Goal: Task Accomplishment & Management: Manage account settings

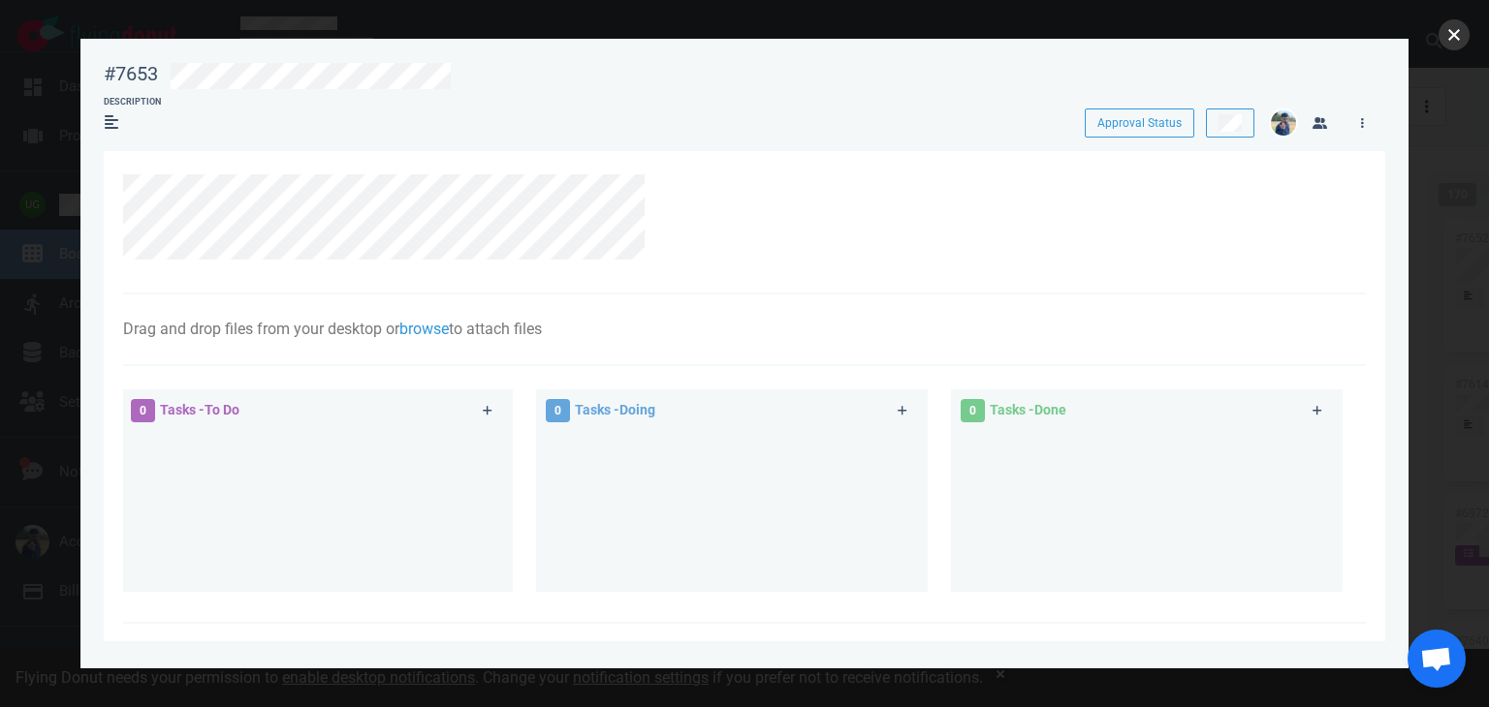
click at [1460, 37] on button "close" at bounding box center [1453, 34] width 31 height 31
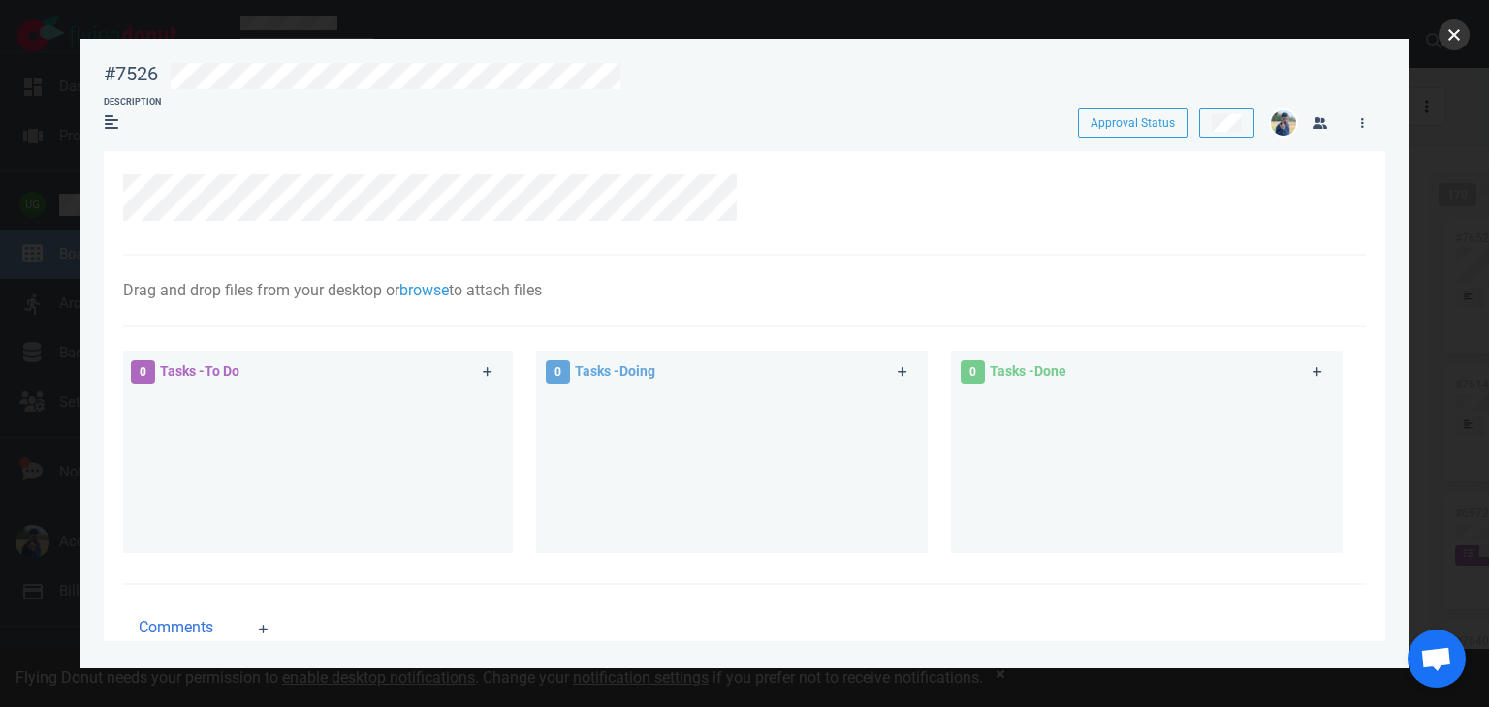
click at [1450, 36] on button "close" at bounding box center [1453, 34] width 31 height 31
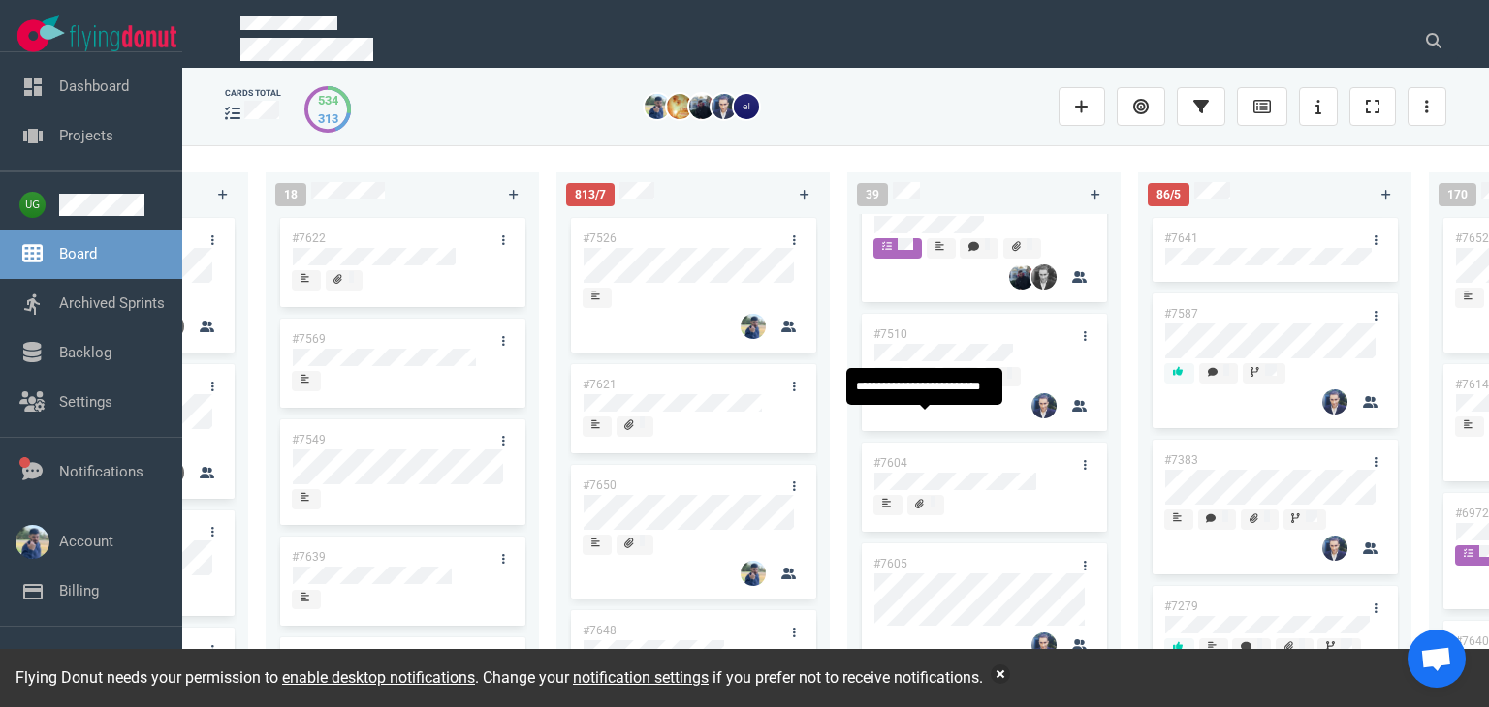
scroll to position [2229, 0]
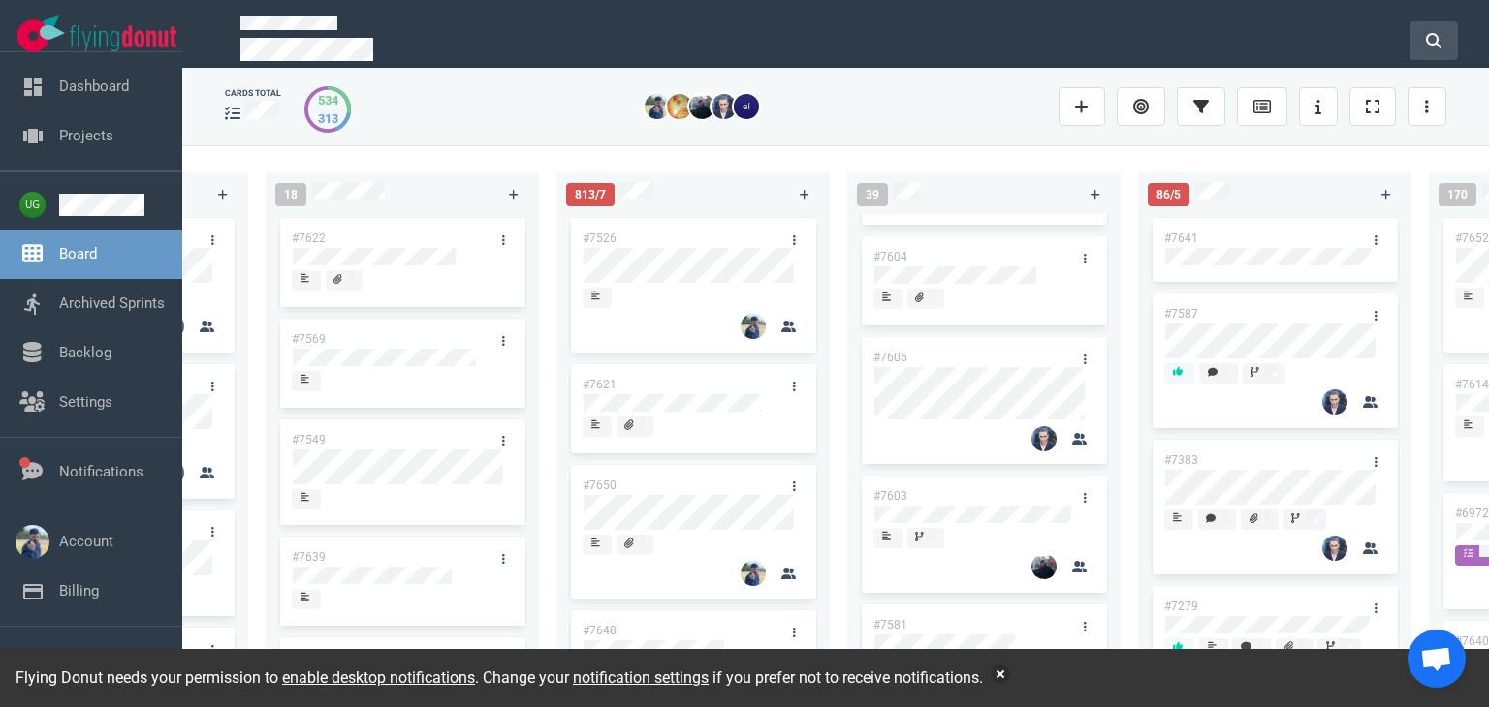
click at [1424, 32] on button at bounding box center [1433, 40] width 48 height 39
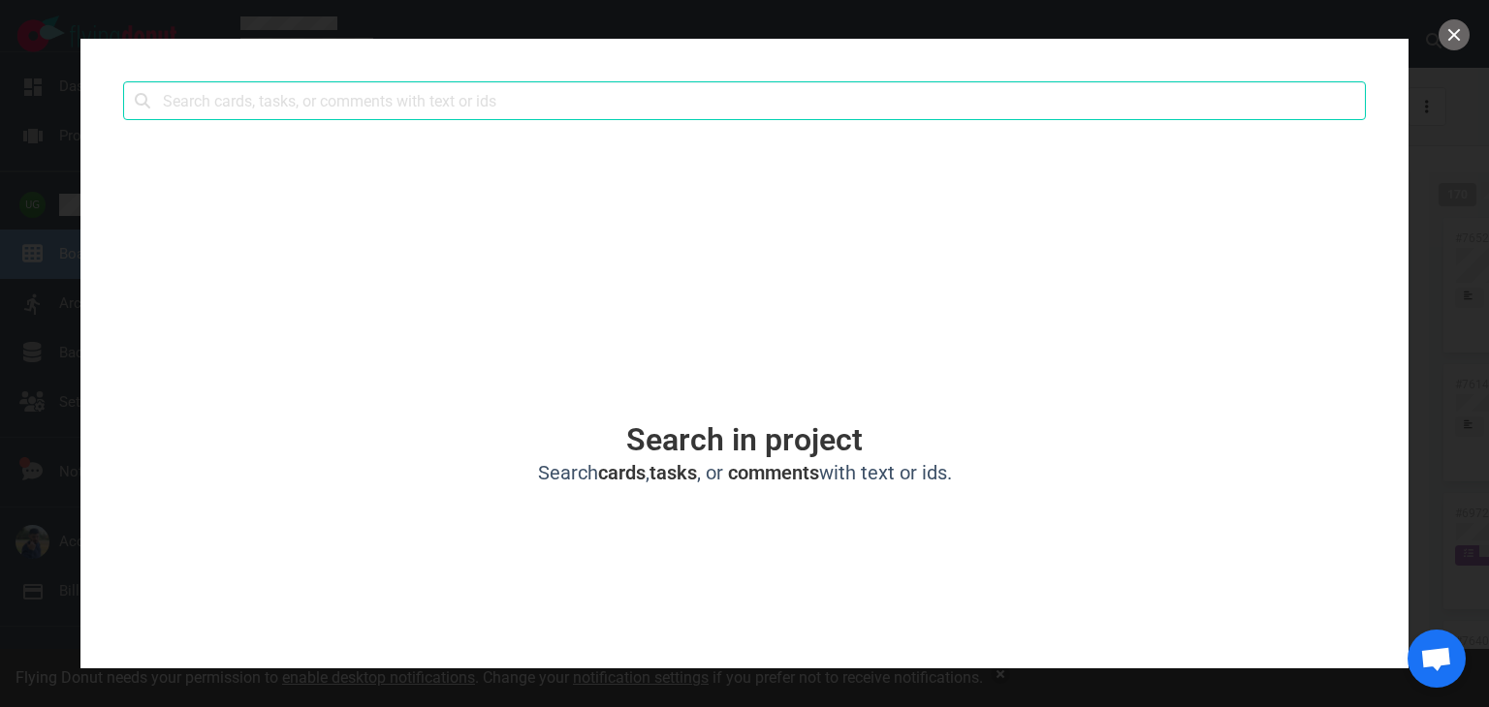
click at [1012, 83] on input "text" at bounding box center [744, 100] width 1242 height 39
type input "kpis"
click button "Search" at bounding box center [0, 0] width 0 height 0
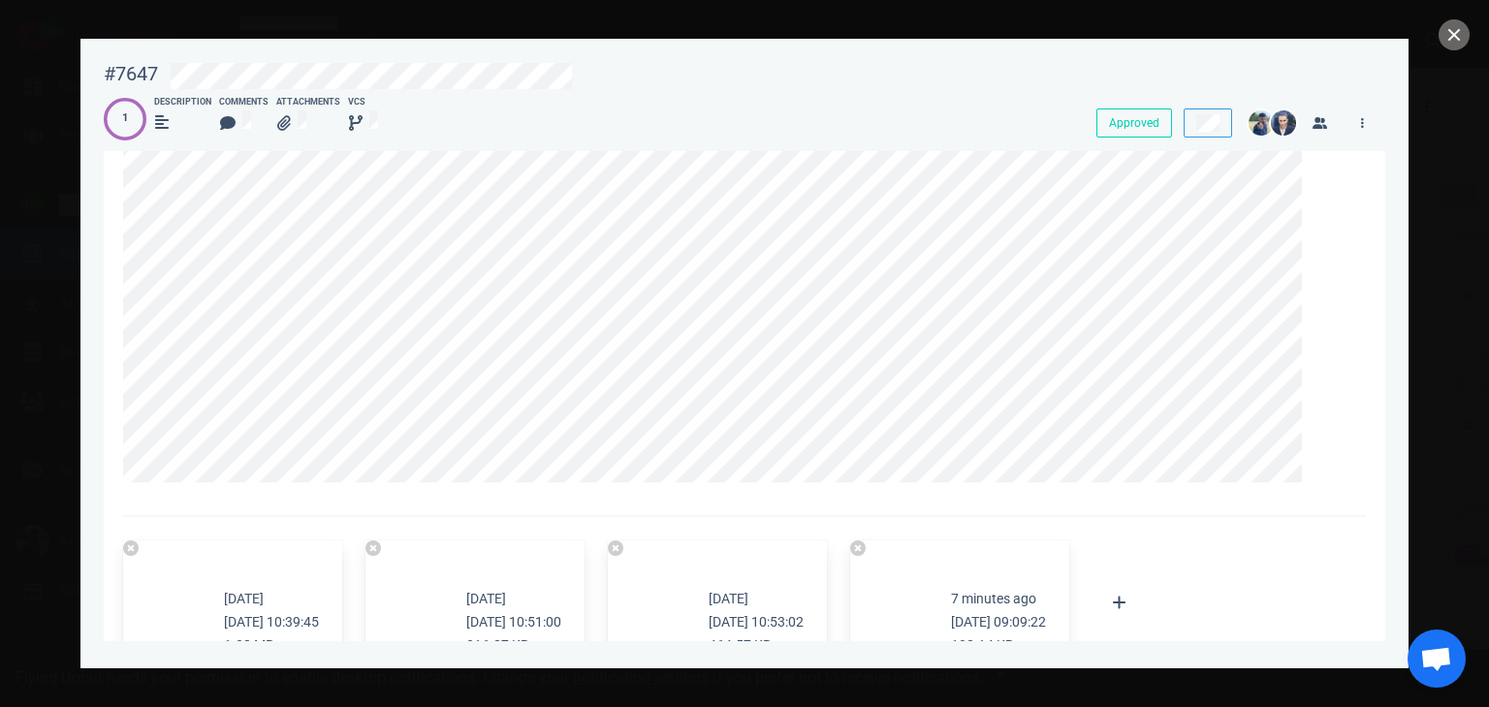
scroll to position [340, 0]
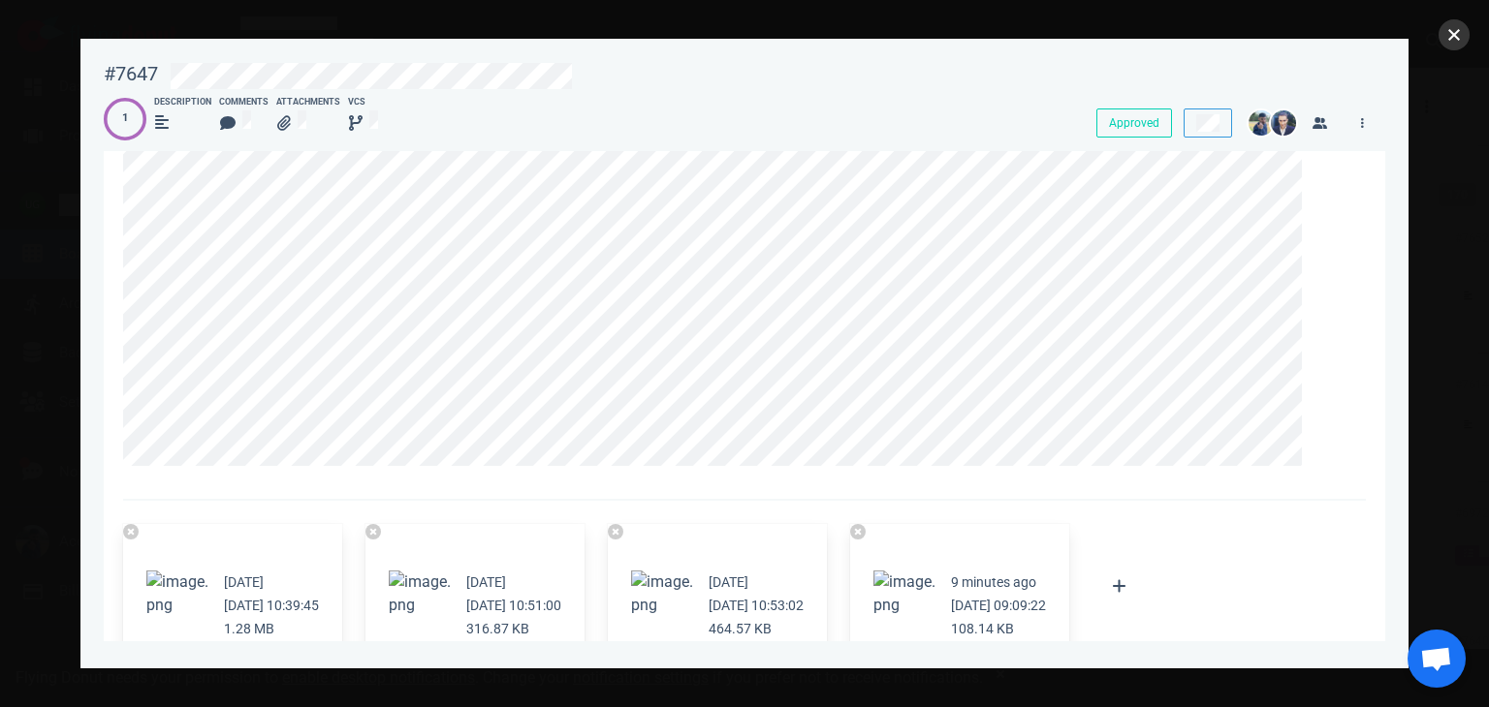
click at [1451, 39] on button "close" at bounding box center [1453, 34] width 31 height 31
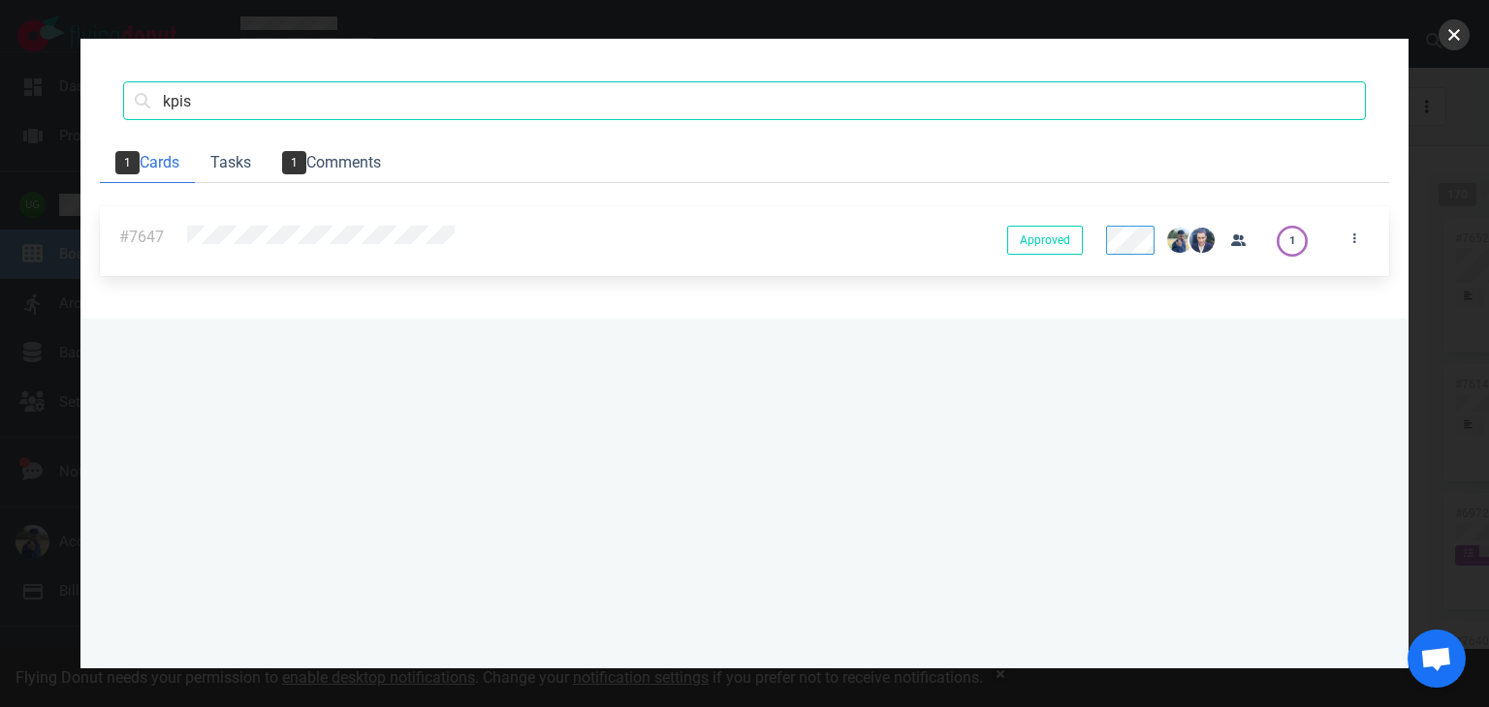
click at [1446, 31] on button "close" at bounding box center [1453, 34] width 31 height 31
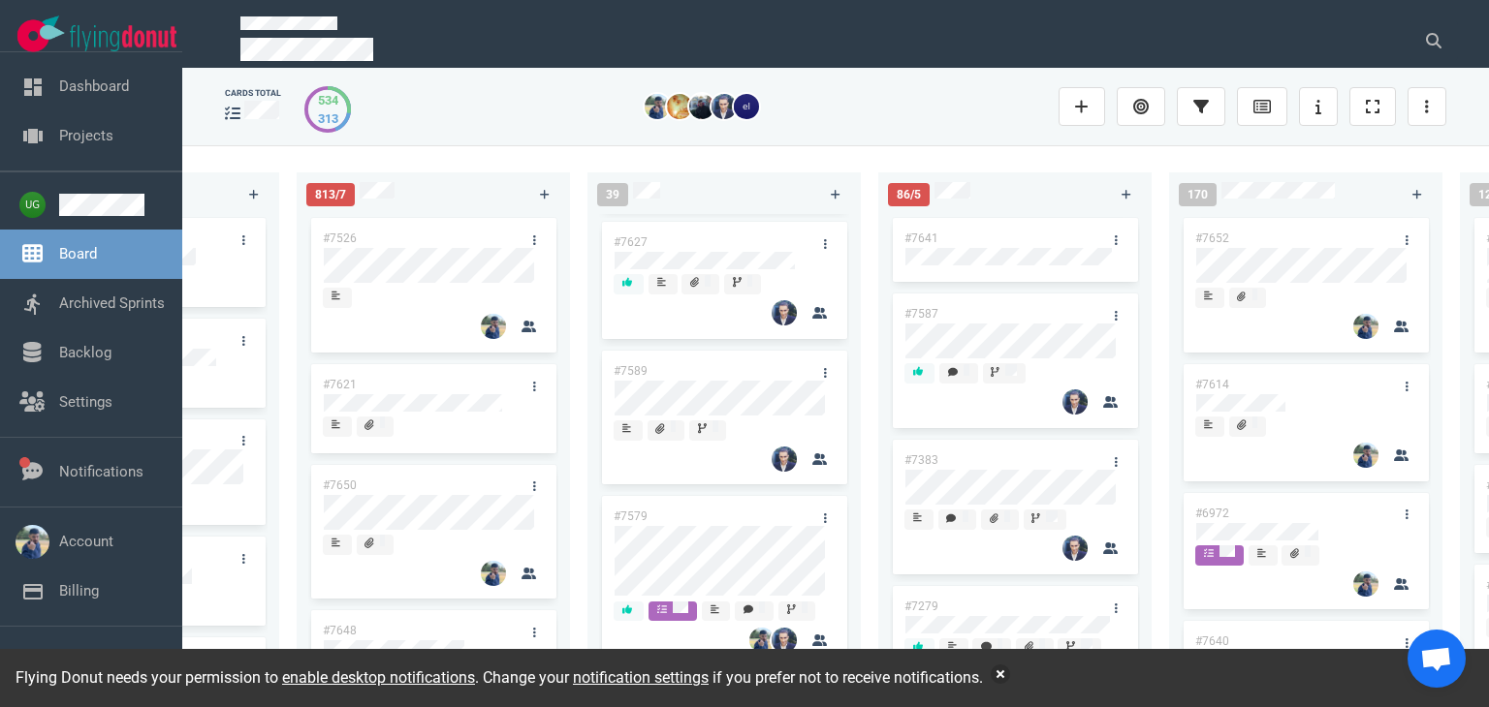
scroll to position [856, 0]
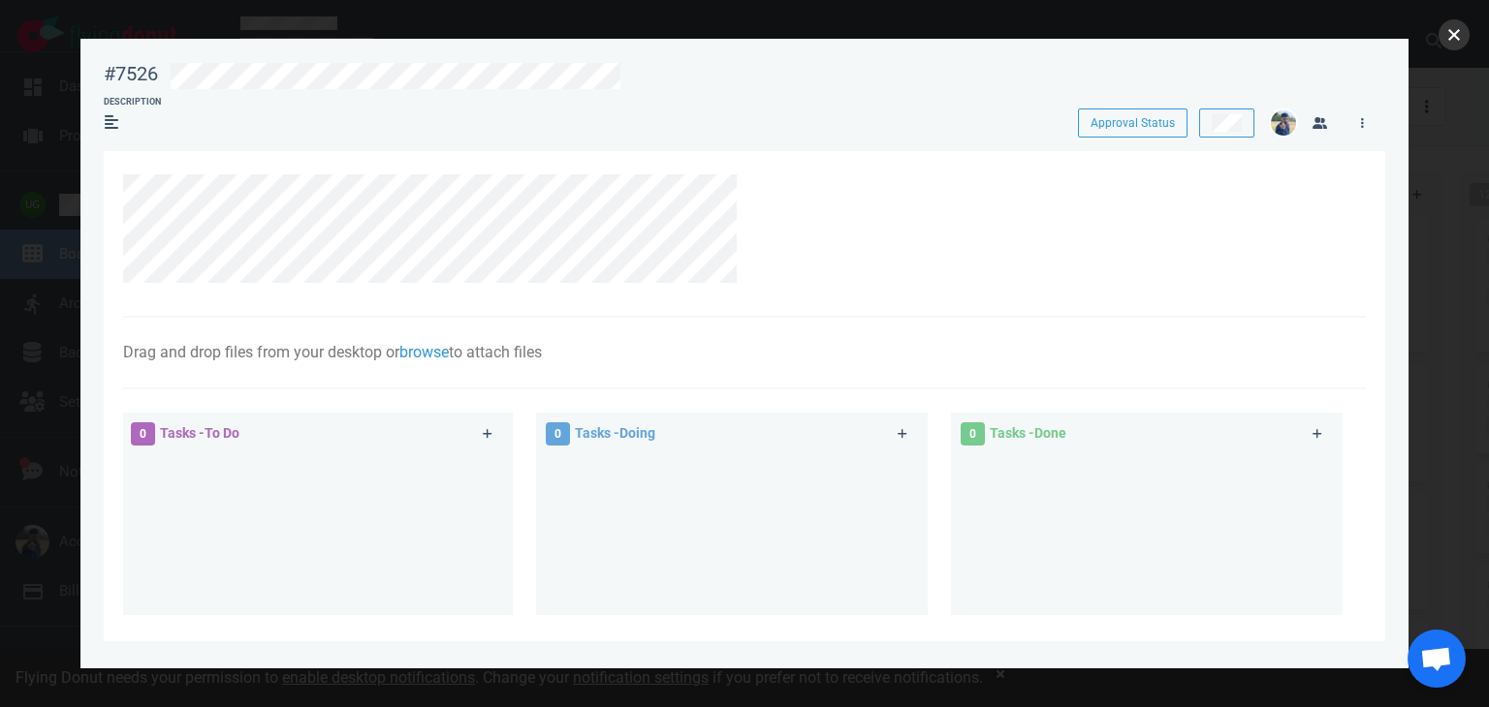
click at [1452, 21] on button "close" at bounding box center [1453, 34] width 31 height 31
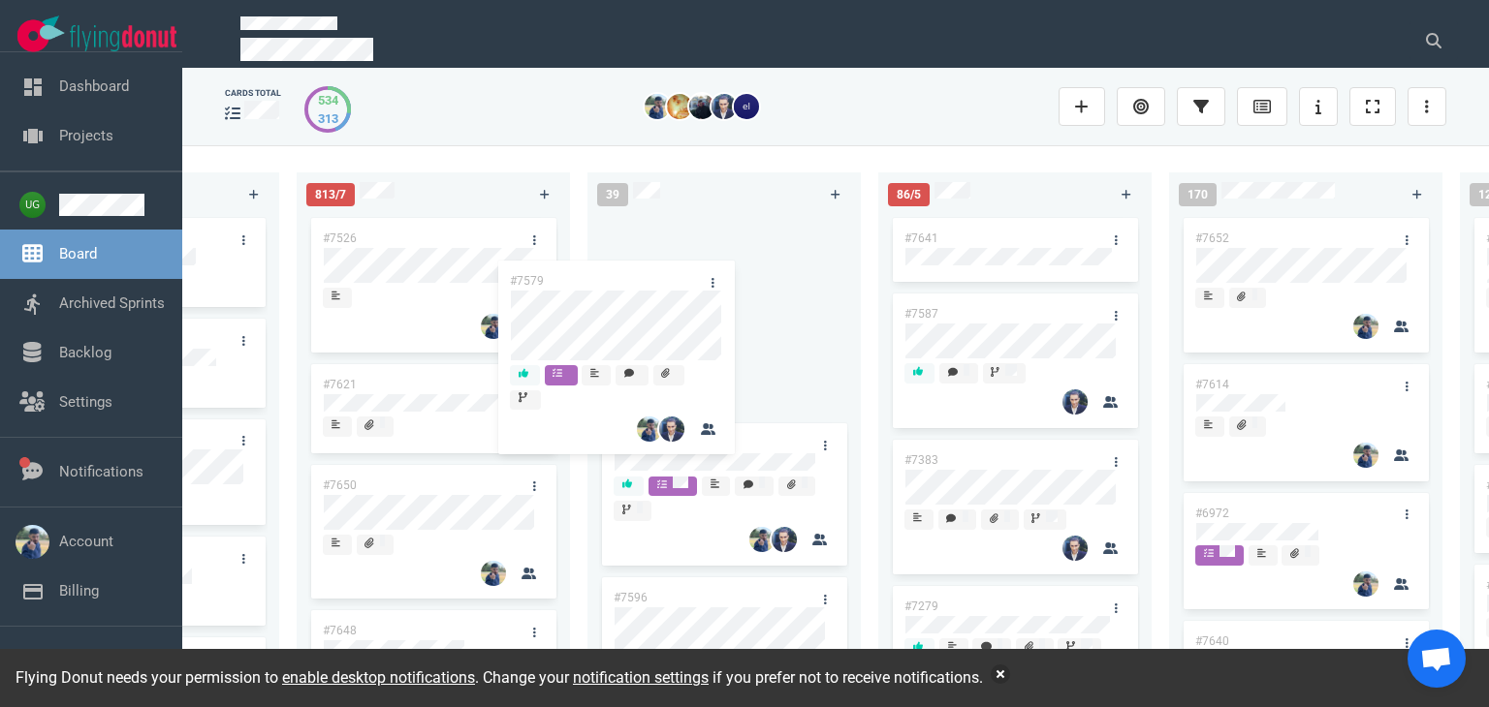
click at [529, 330] on div "223 #7646 #7563 #1948 #1674 #1617 #1660 #362 #4673 51 #7633 #7625 #7602 #7598 #…" at bounding box center [835, 425] width 1306 height 561
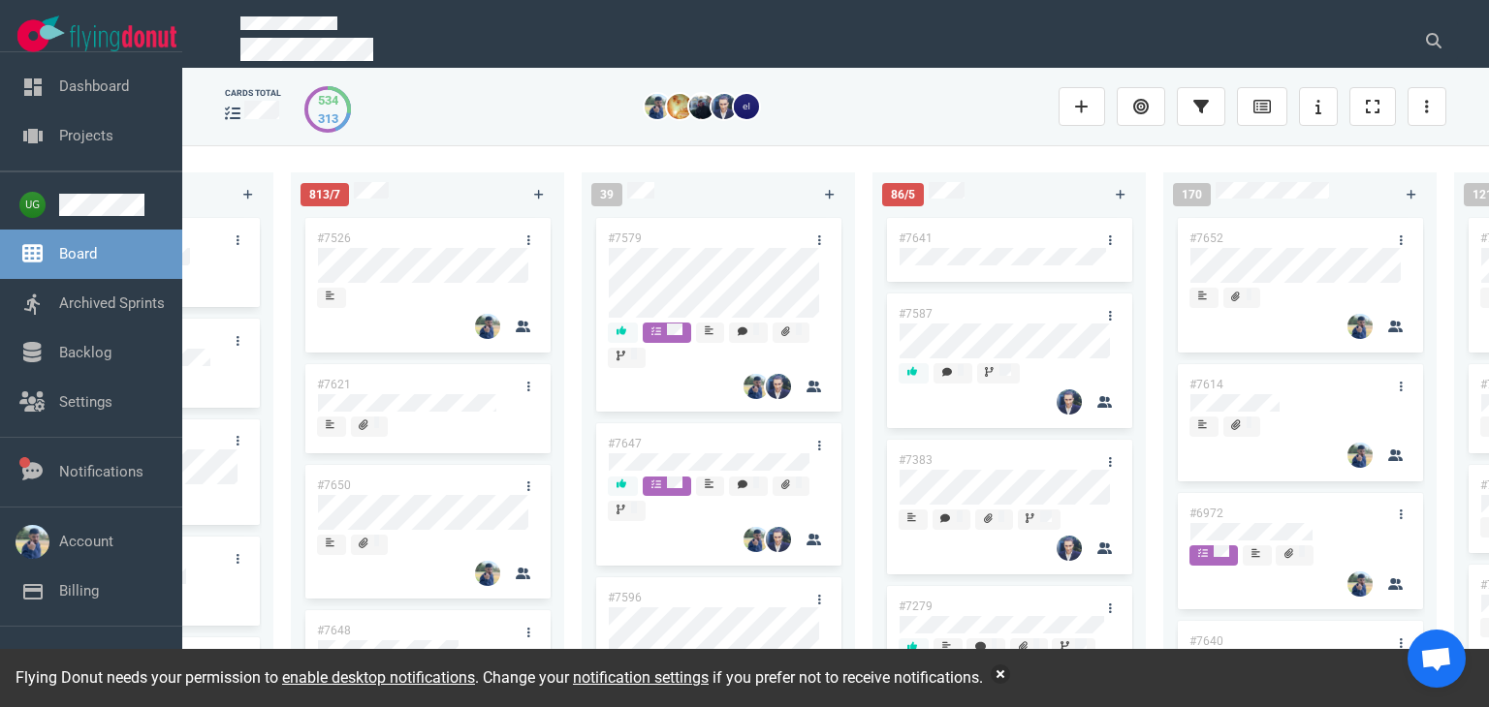
scroll to position [0, 785]
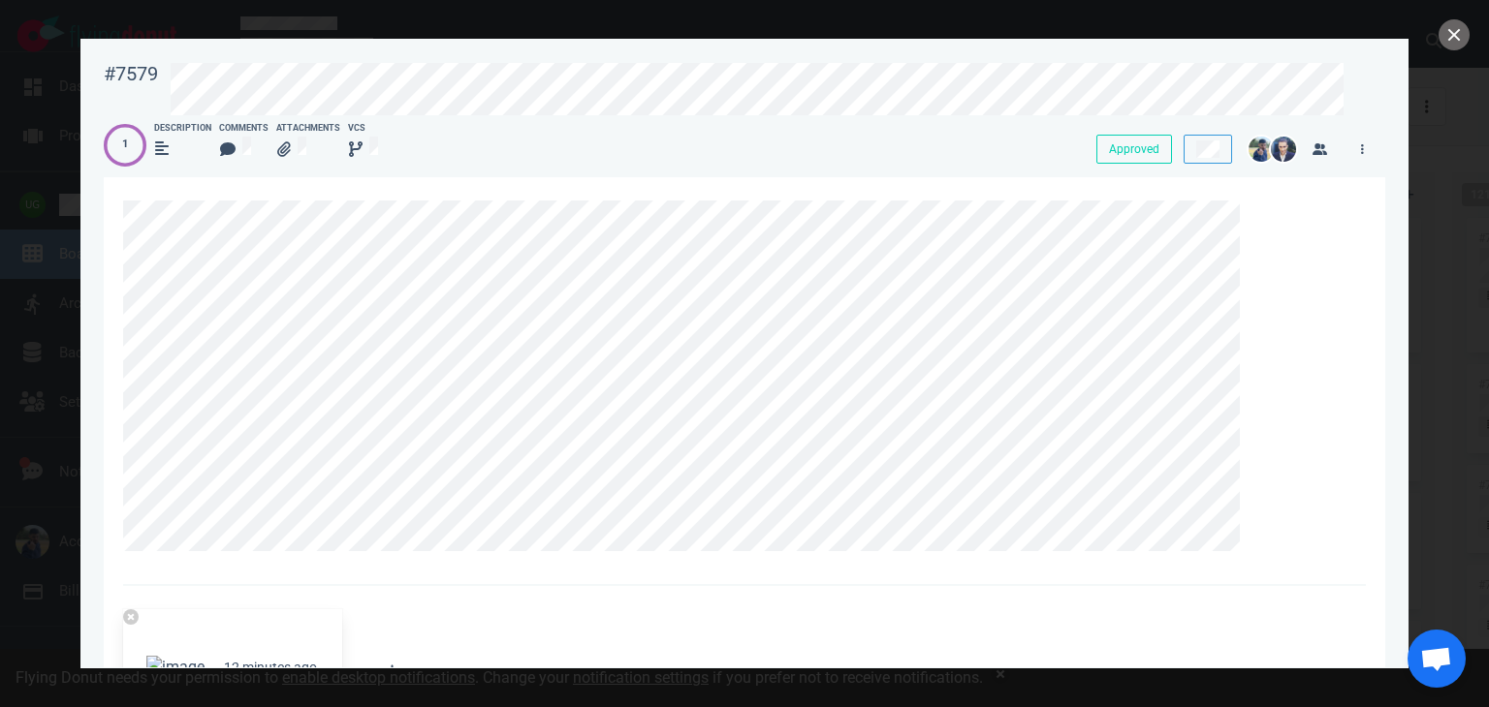
click at [10, 137] on div at bounding box center [744, 353] width 1489 height 707
click at [1456, 44] on button "close" at bounding box center [1453, 34] width 31 height 31
click at [0, 157] on div at bounding box center [744, 353] width 1489 height 707
click at [1448, 25] on button "close" at bounding box center [1453, 34] width 31 height 31
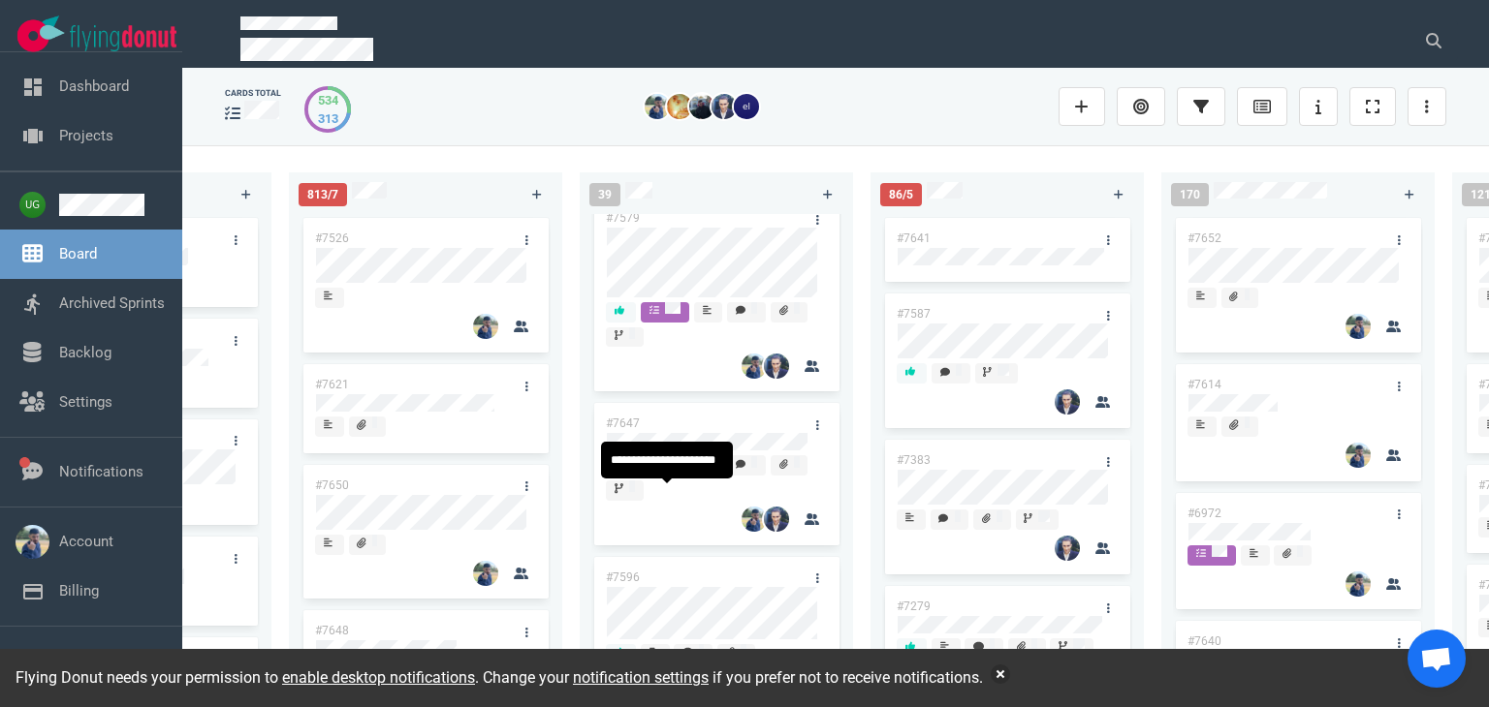
scroll to position [243, 0]
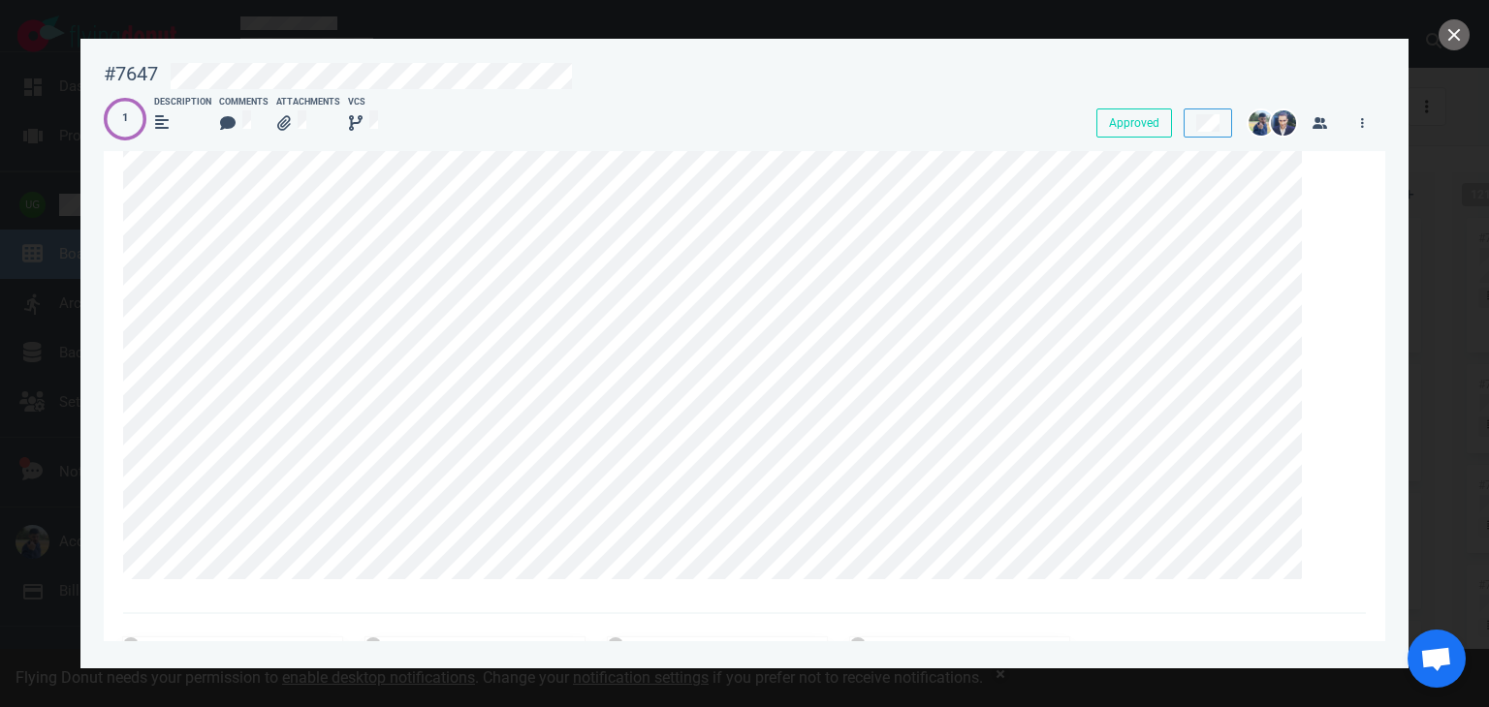
scroll to position [225, 0]
click at [929, 222] on div "#7647 Approved 1 Description Comments Attachments VCS Approved [DATE] [DATE] 10…" at bounding box center [744, 353] width 1489 height 707
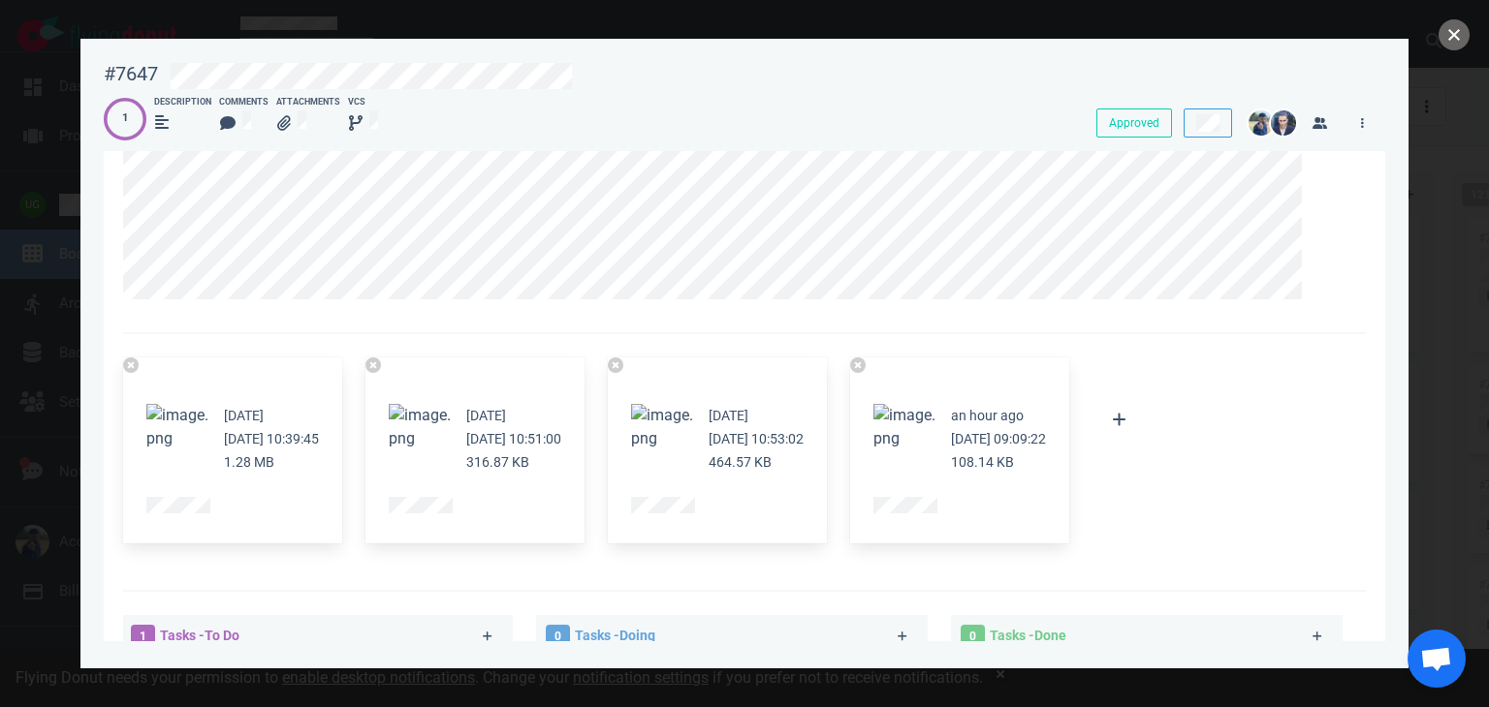
scroll to position [508, 0]
click at [1448, 40] on button "close" at bounding box center [1453, 34] width 31 height 31
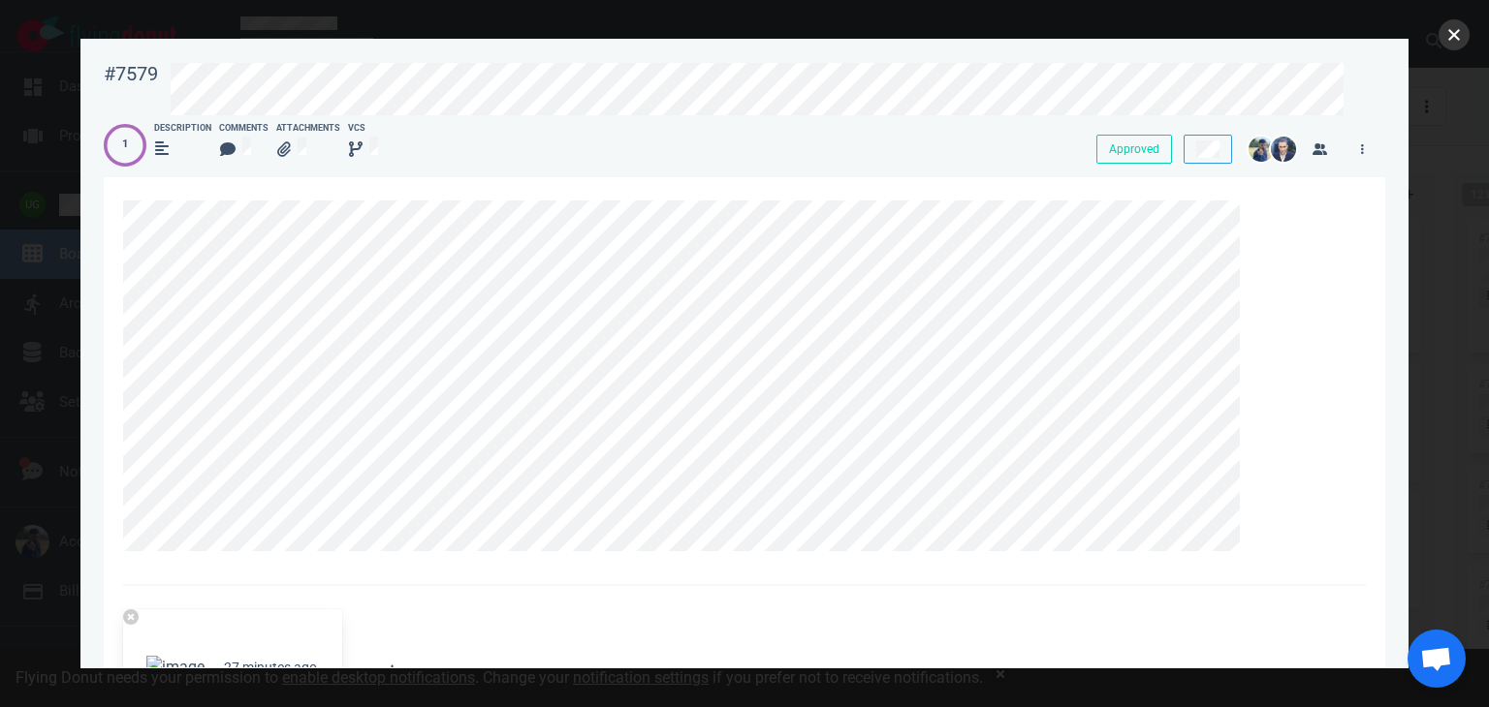
click at [1451, 32] on button "close" at bounding box center [1453, 34] width 31 height 31
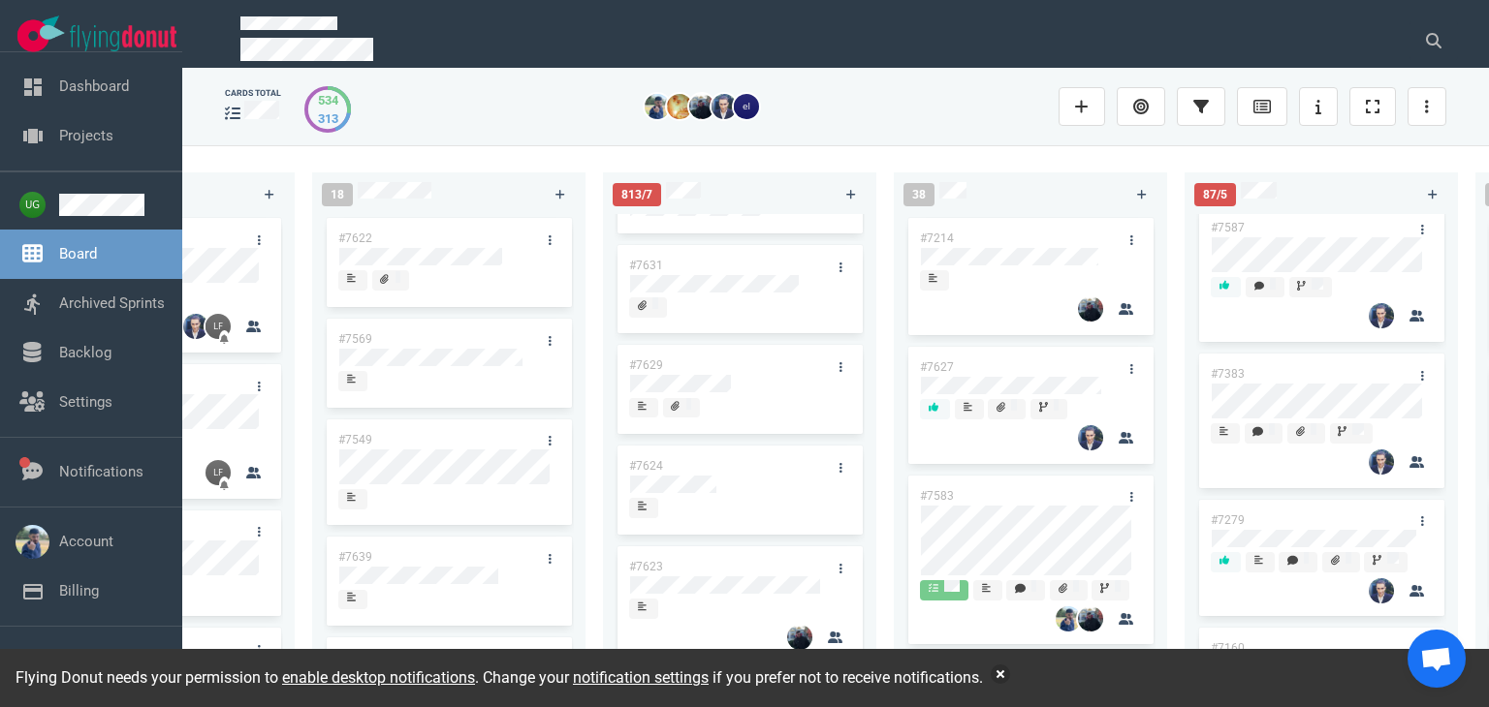
scroll to position [1004, 0]
click at [839, 465] on icon at bounding box center [840, 461] width 3 height 10
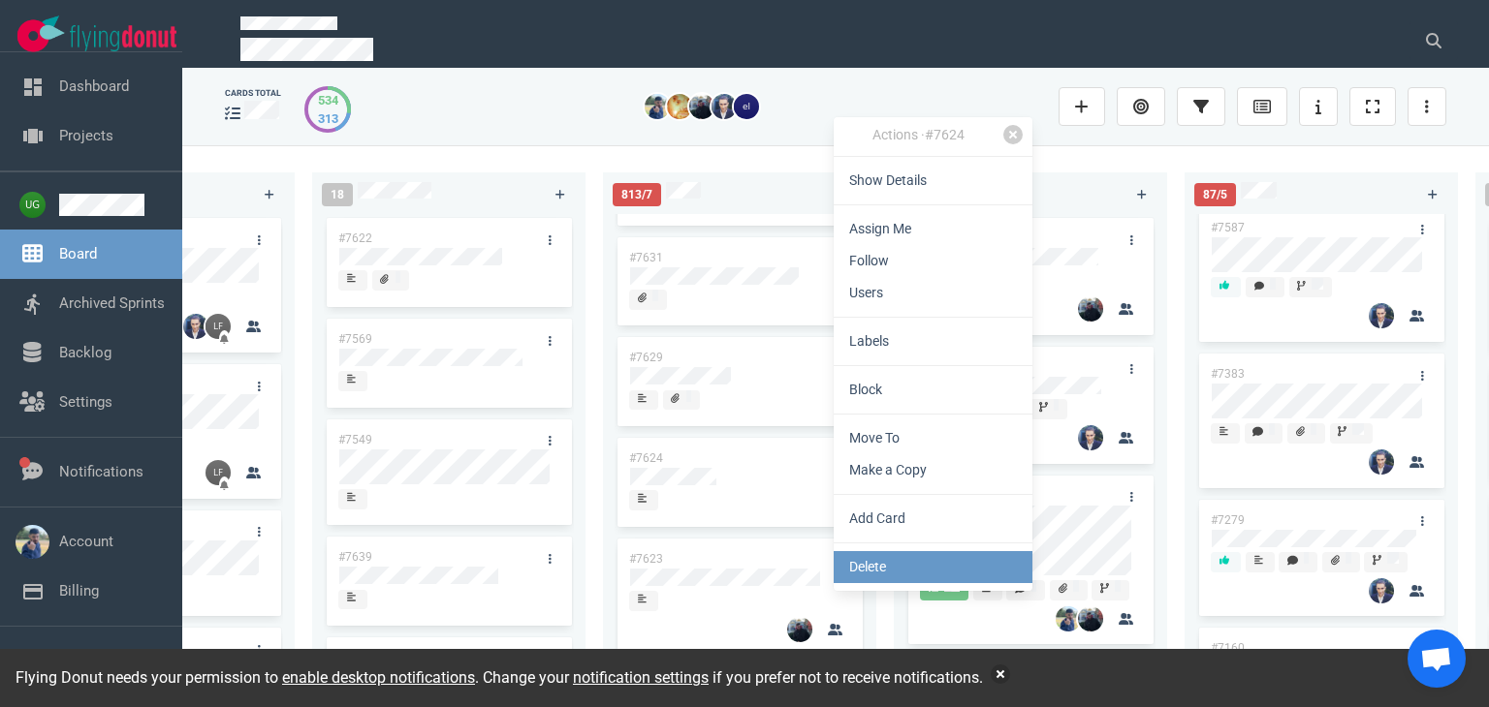
click at [865, 576] on link "Delete" at bounding box center [932, 567] width 199 height 32
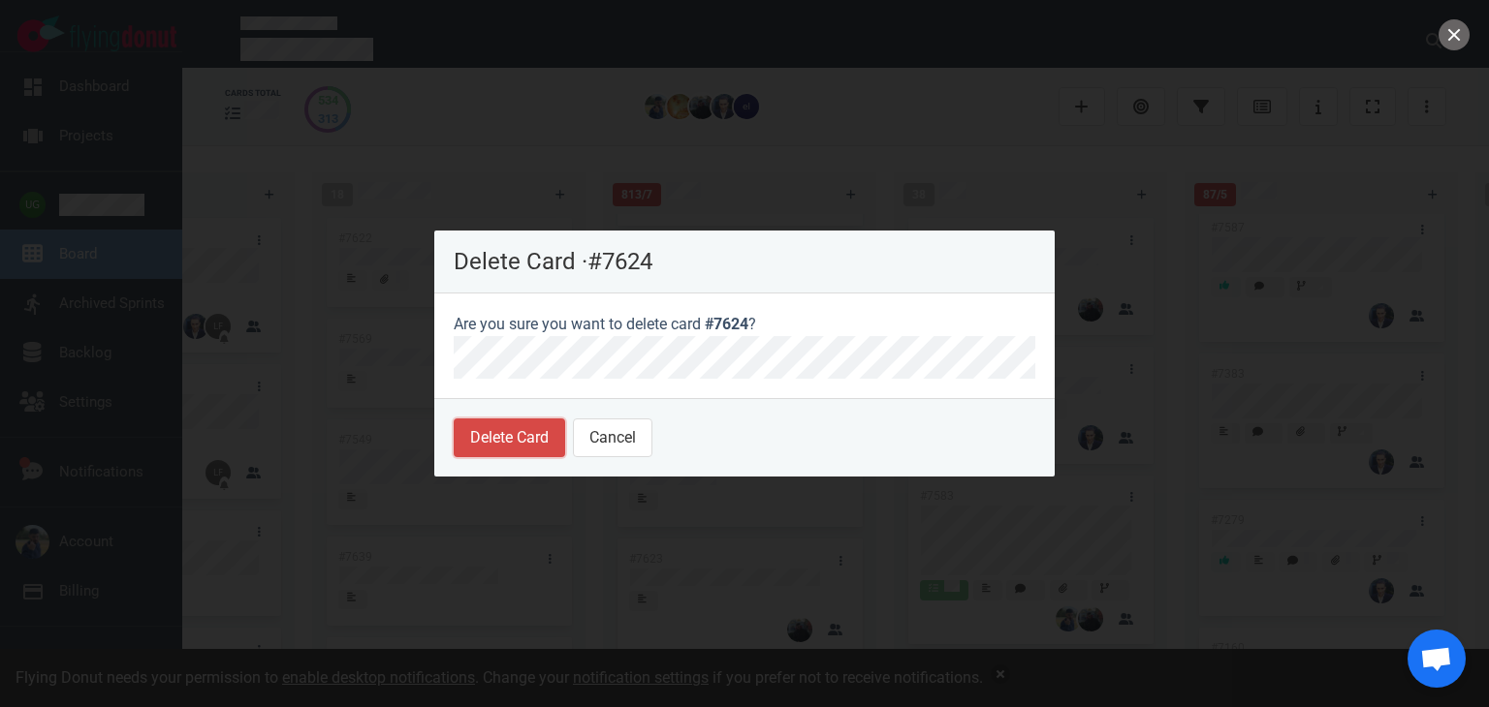
click at [535, 450] on button "Delete Card" at bounding box center [509, 438] width 111 height 39
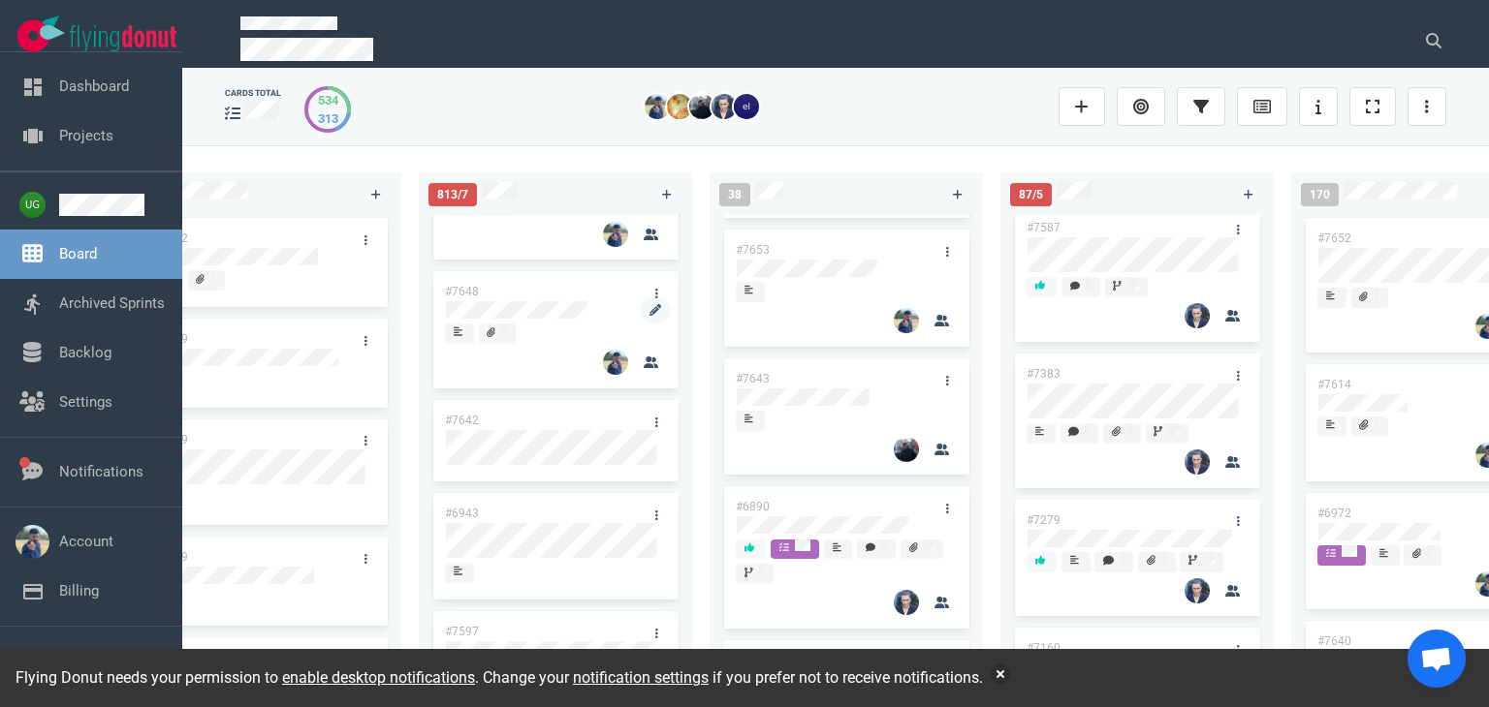
scroll to position [457, 0]
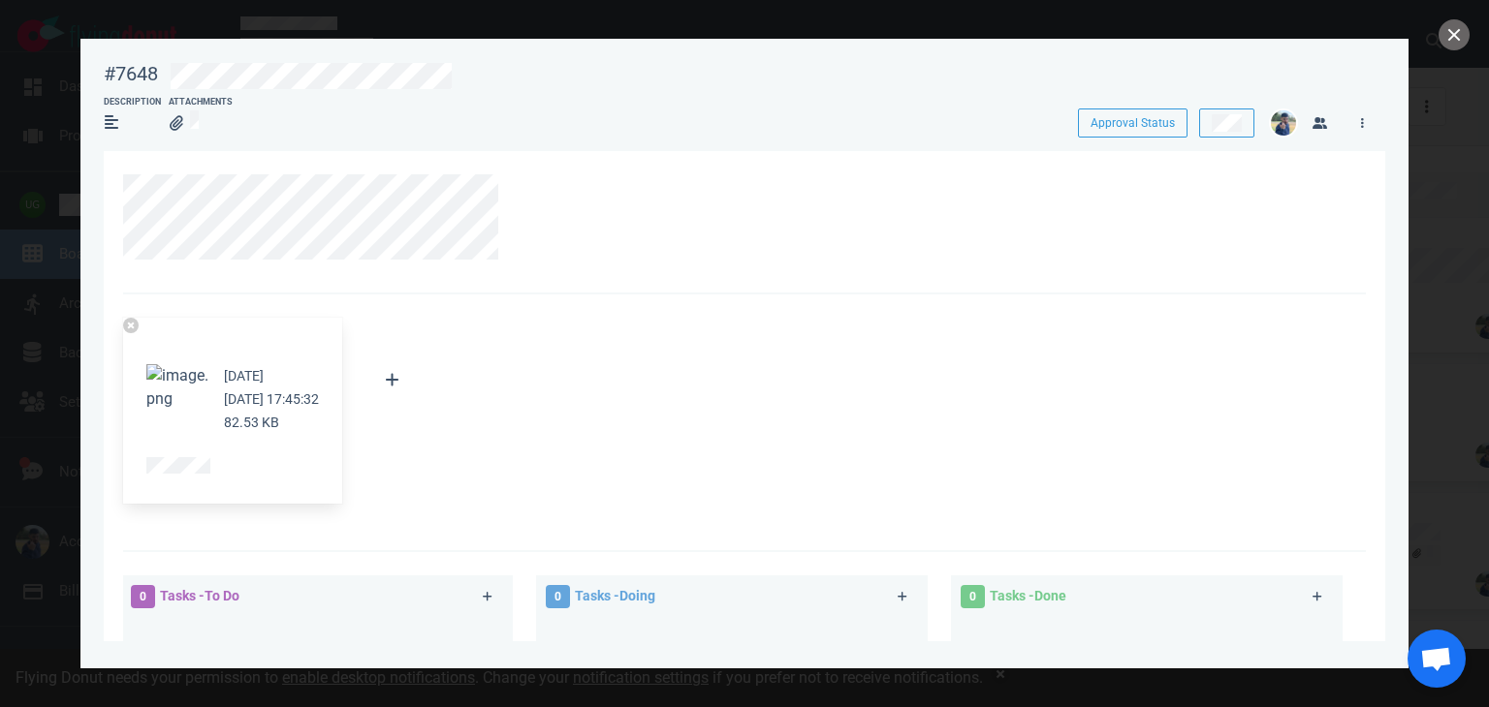
click at [161, 381] on button "Zoom image" at bounding box center [177, 387] width 62 height 47
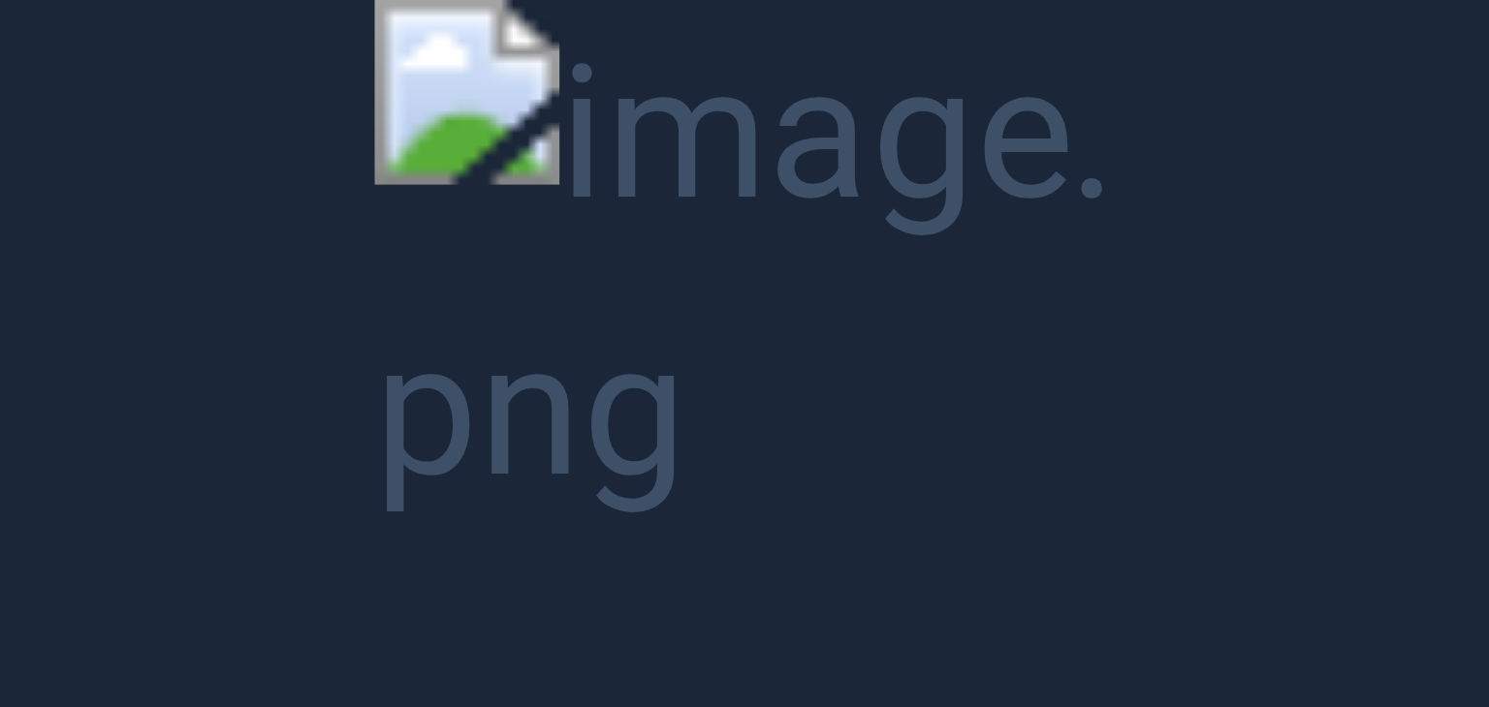
click at [47, 175] on button "Unzoom image" at bounding box center [744, 353] width 1489 height 707
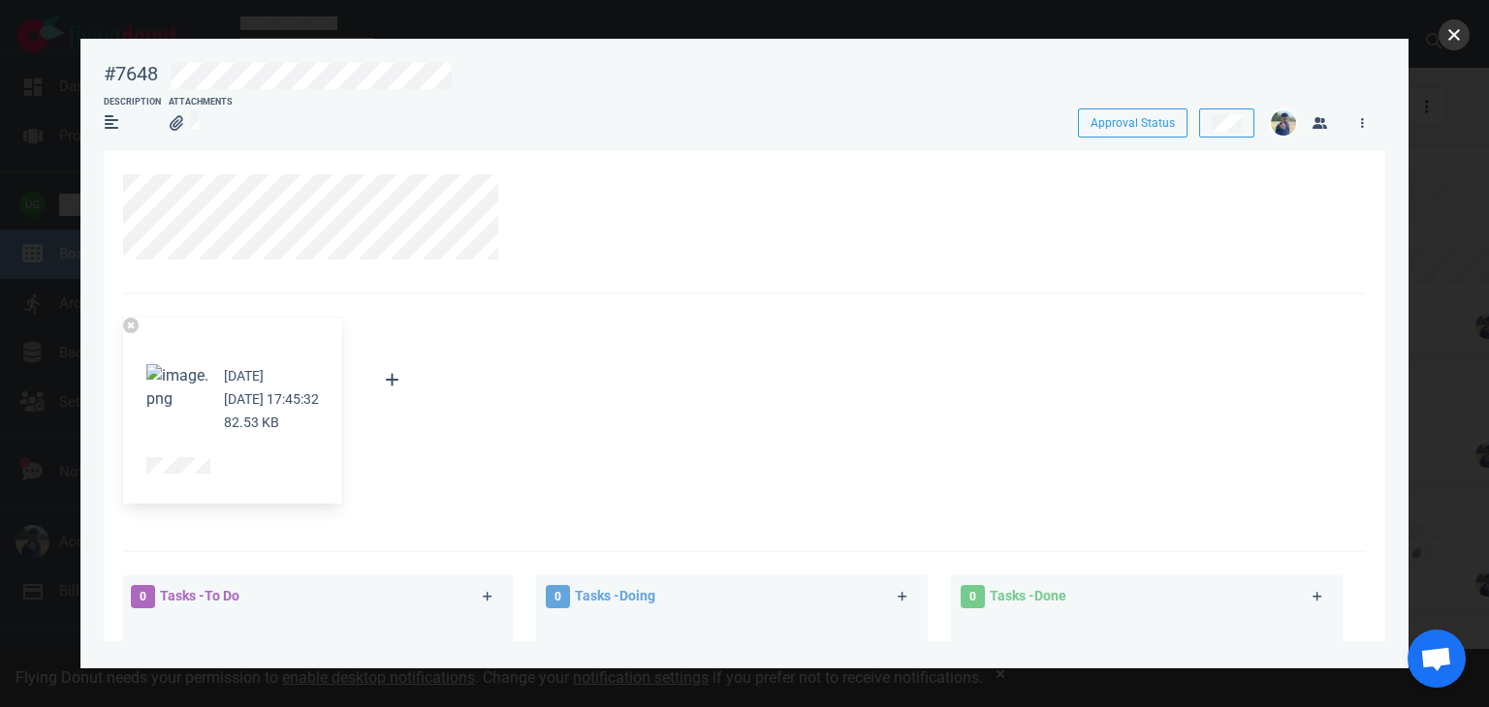
click at [1453, 30] on button "close" at bounding box center [1453, 34] width 31 height 31
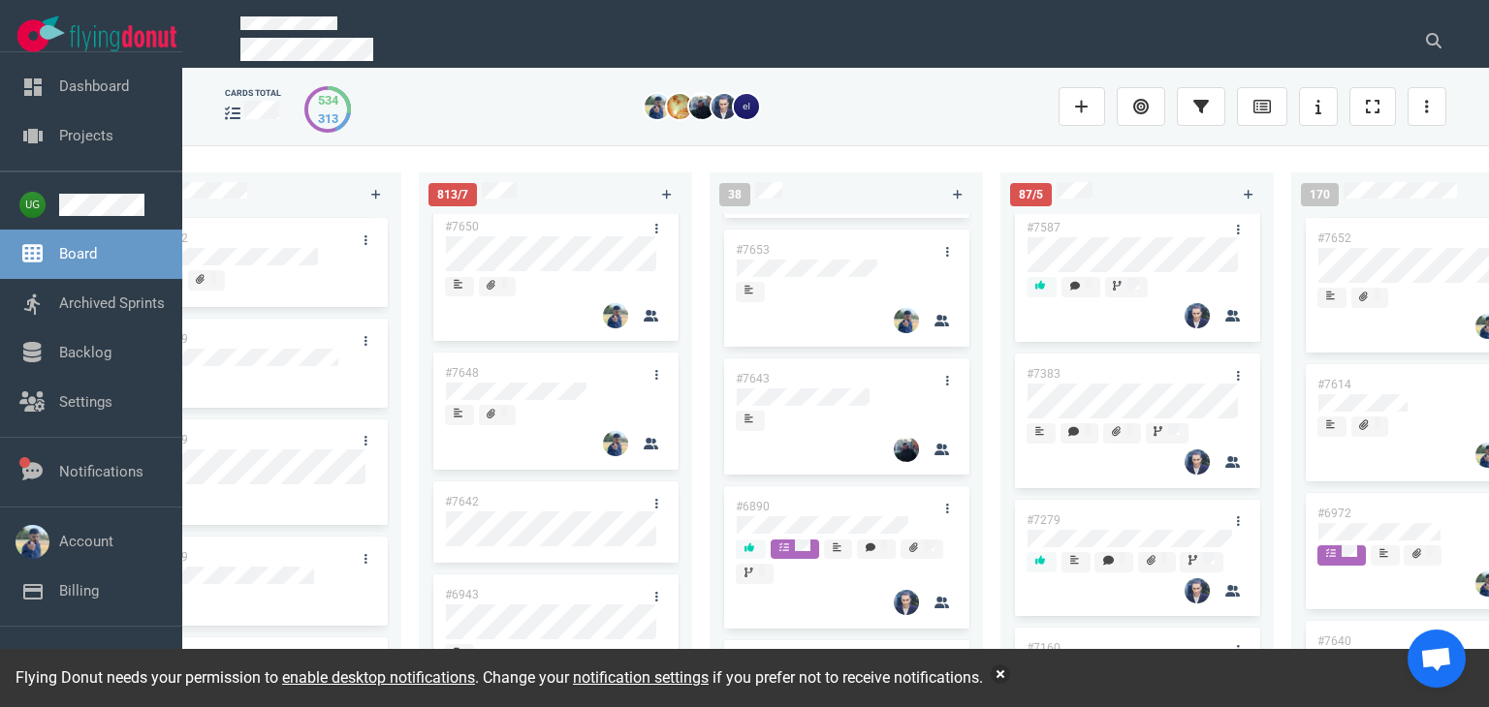
scroll to position [372, 0]
